Goal: Find specific page/section: Find specific page/section

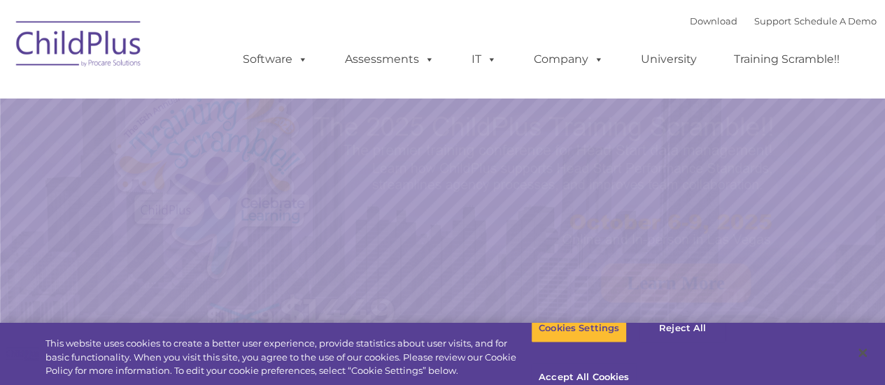
select select "MEDIUM"
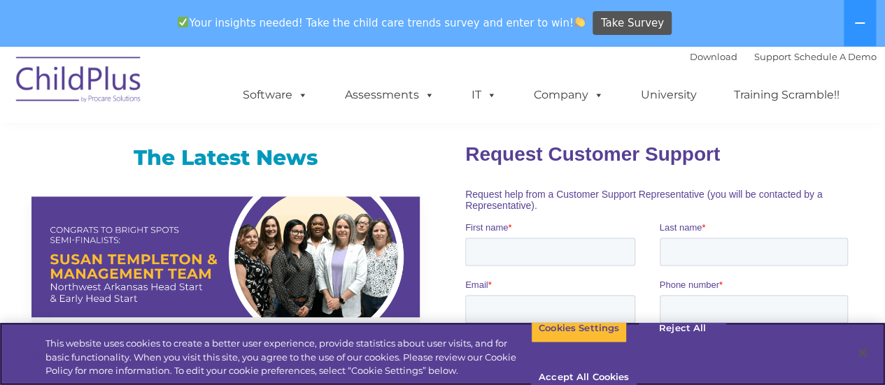
scroll to position [910, 0]
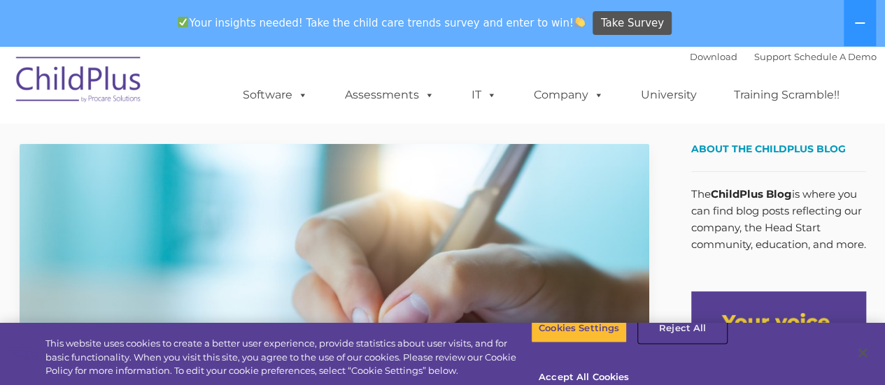
click at [685, 341] on button "Reject All" at bounding box center [682, 328] width 87 height 29
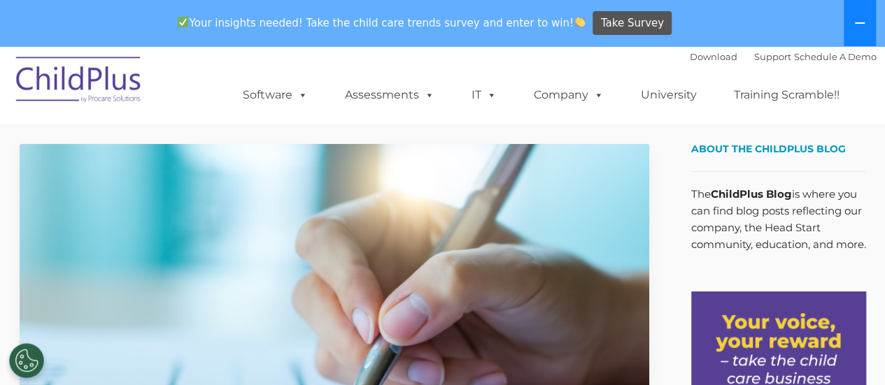
click at [860, 22] on icon at bounding box center [859, 22] width 11 height 11
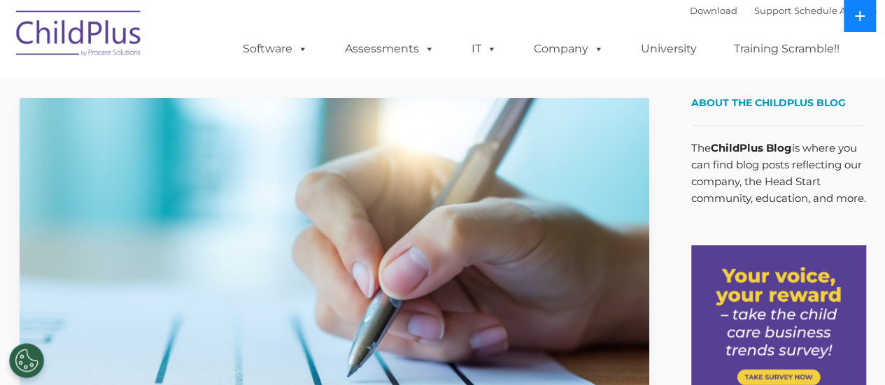
click at [860, 10] on button at bounding box center [860, 16] width 32 height 32
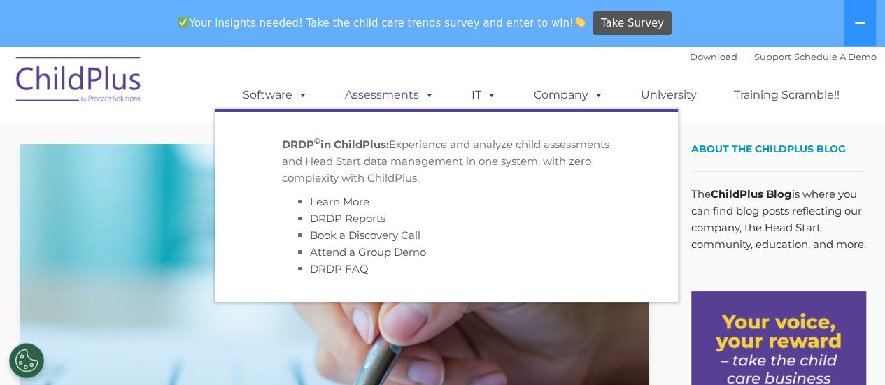
click at [392, 94] on link "Assessments" at bounding box center [390, 95] width 118 height 28
